Goal: Transaction & Acquisition: Subscribe to service/newsletter

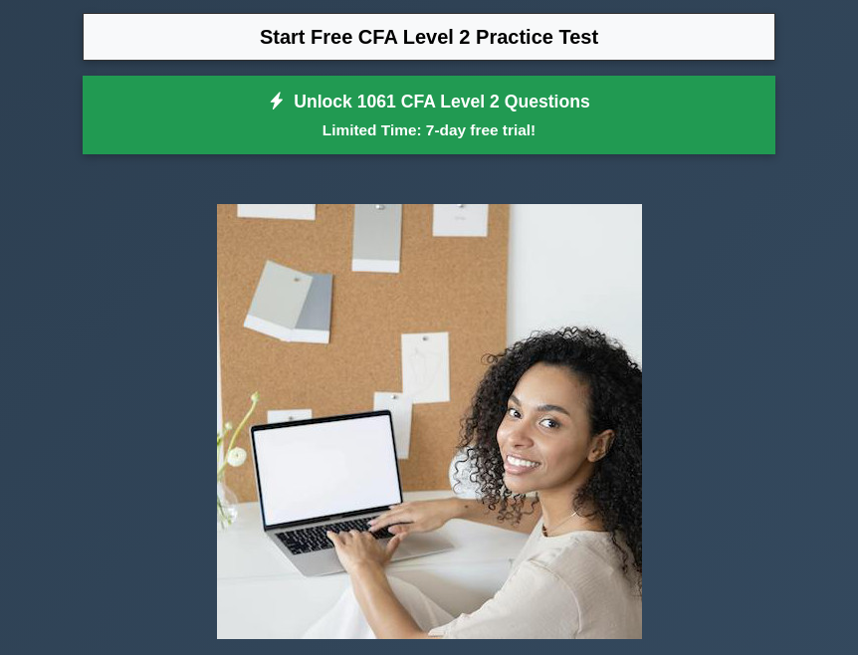
scroll to position [221, 0]
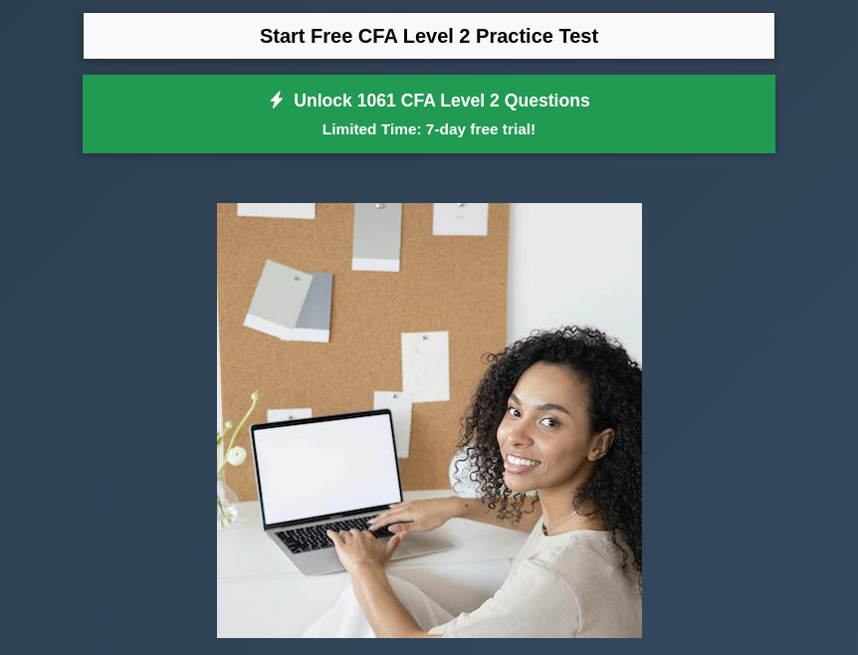
click at [611, 127] on small "Limited Time: 7-day free trial!" at bounding box center [428, 128] width 643 height 23
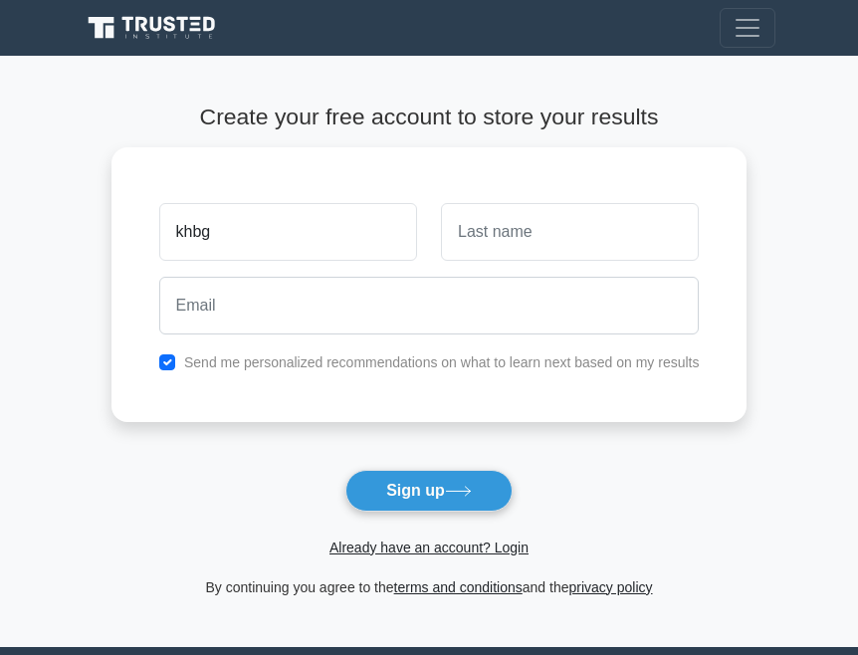
type input "khbg"
type input "kgjdsng"
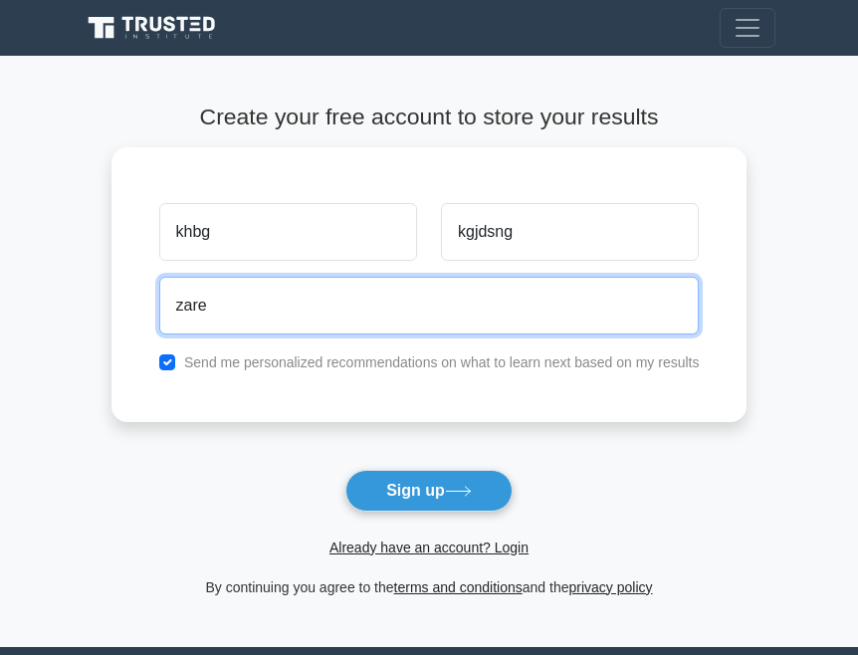
type input "zarekhash@gmail.com"
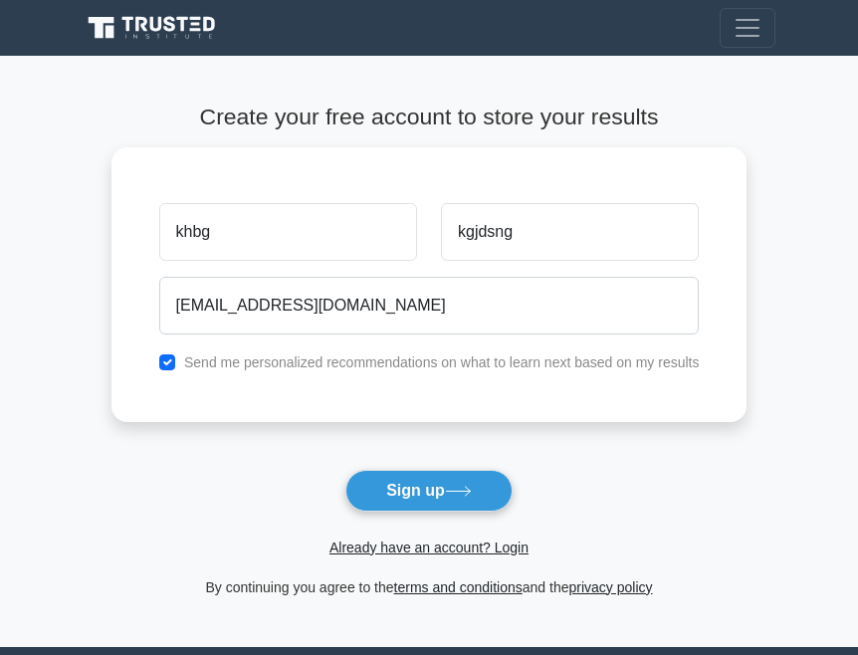
click at [345, 470] on button "Sign up" at bounding box center [428, 491] width 167 height 42
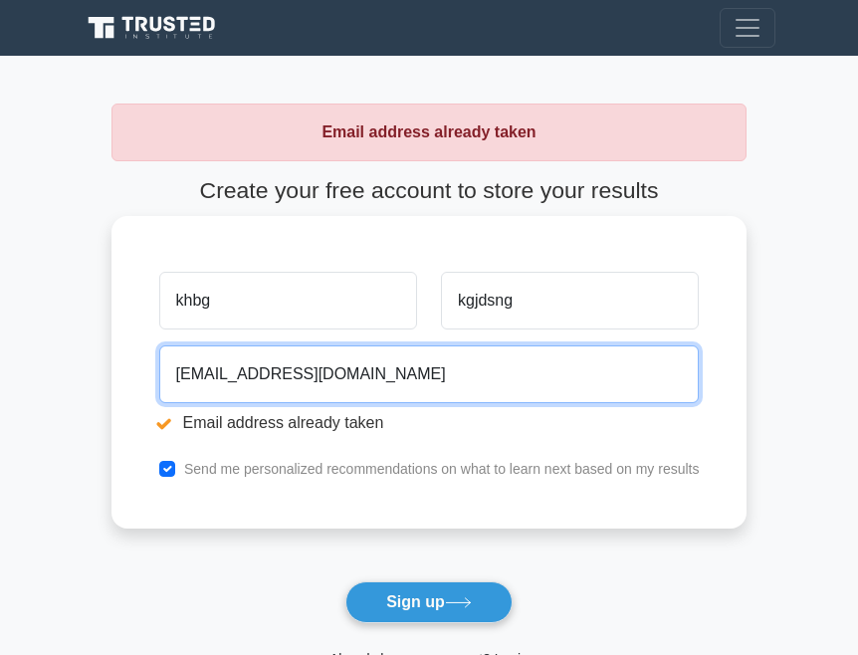
drag, startPoint x: 0, startPoint y: 0, endPoint x: 428, endPoint y: 395, distance: 582.3
click at [428, 395] on input "zarekhash@gmail.com" at bounding box center [429, 374] width 540 height 58
click at [390, 369] on input "zarekhash@gmail.com" at bounding box center [429, 374] width 540 height 58
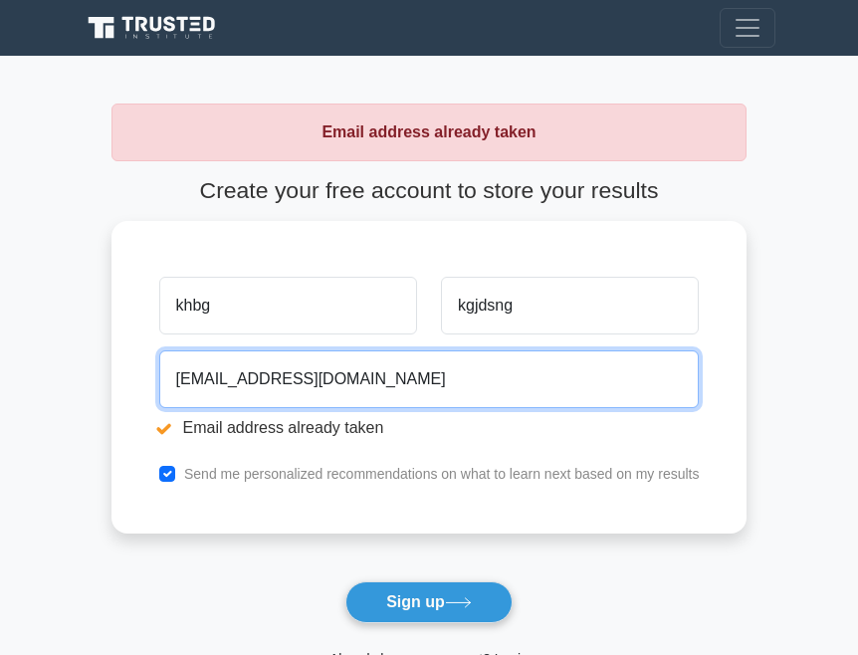
drag, startPoint x: 203, startPoint y: 374, endPoint x: 103, endPoint y: 369, distance: 99.6
click at [103, 369] on main "Email address already taken Create your free account to store your results khbg…" at bounding box center [429, 407] width 858 height 702
type input "khashayar2000j@gmail.com"
click at [345, 581] on button "Sign up" at bounding box center [428, 602] width 167 height 42
